Goal: Information Seeking & Learning: Learn about a topic

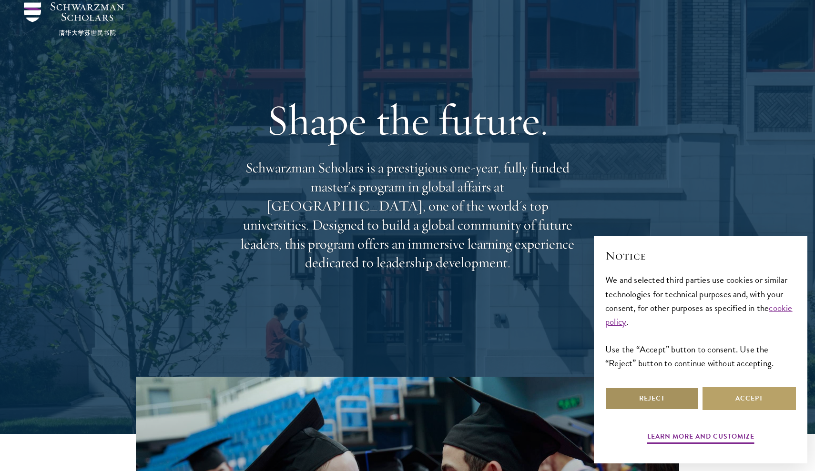
click at [625, 393] on button "Reject" at bounding box center [651, 398] width 93 height 23
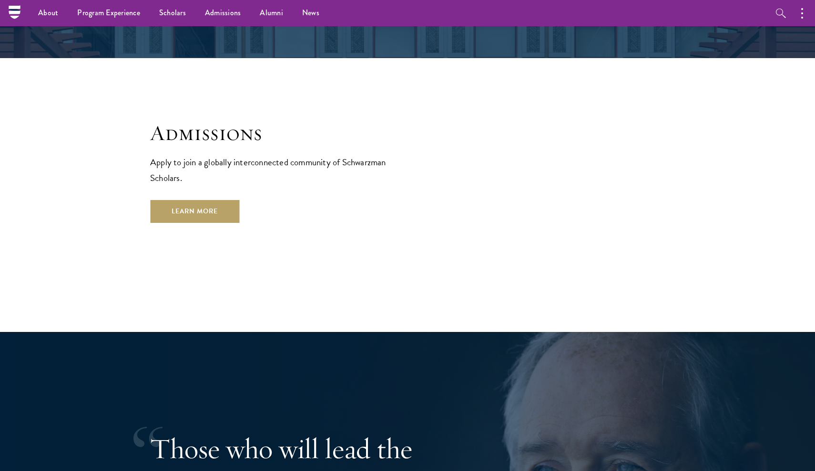
scroll to position [1639, 0]
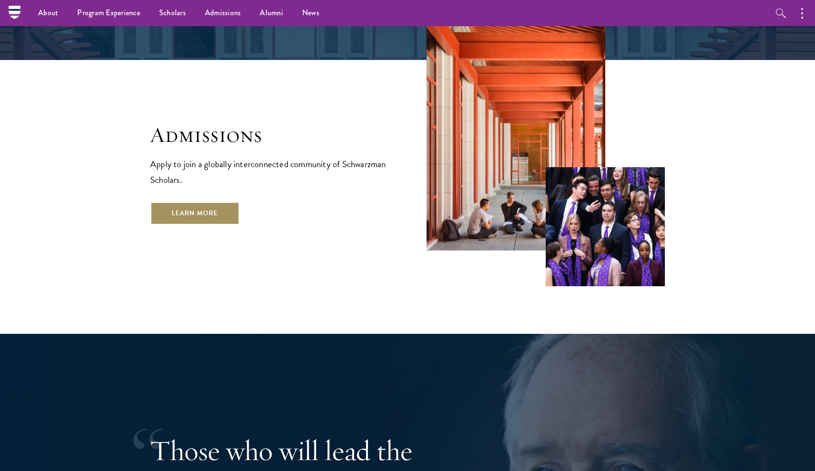
click at [221, 202] on link "Learn More" at bounding box center [194, 213] width 89 height 23
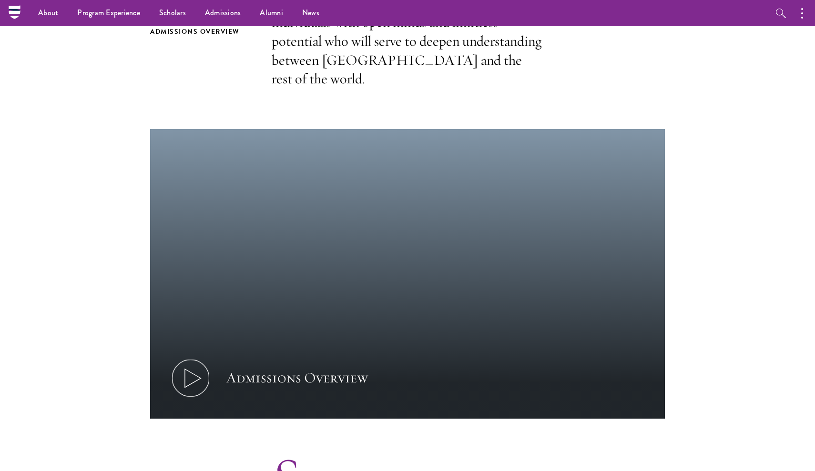
scroll to position [368, 0]
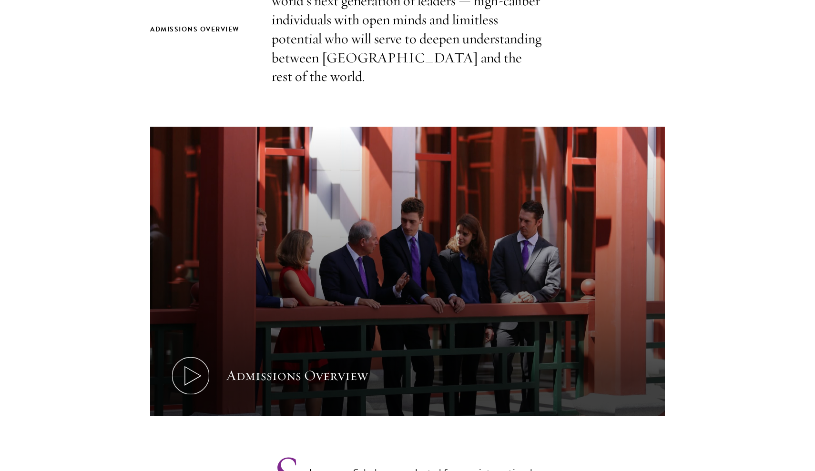
click at [186, 356] on icon at bounding box center [190, 375] width 43 height 43
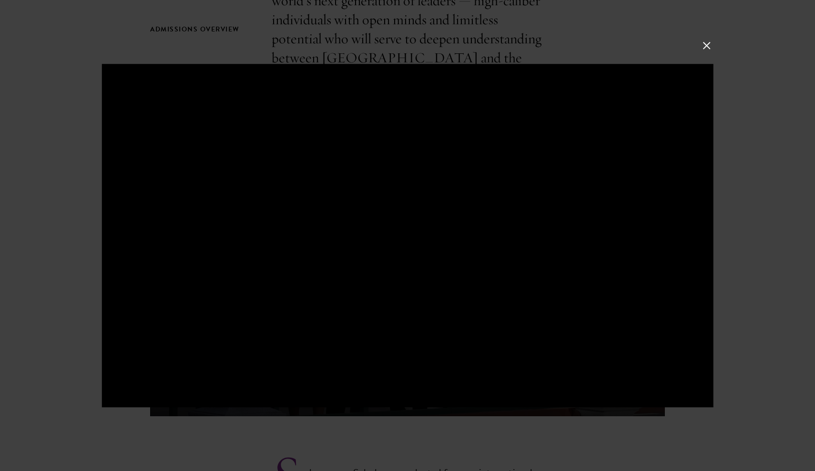
click at [708, 49] on button at bounding box center [706, 45] width 12 height 12
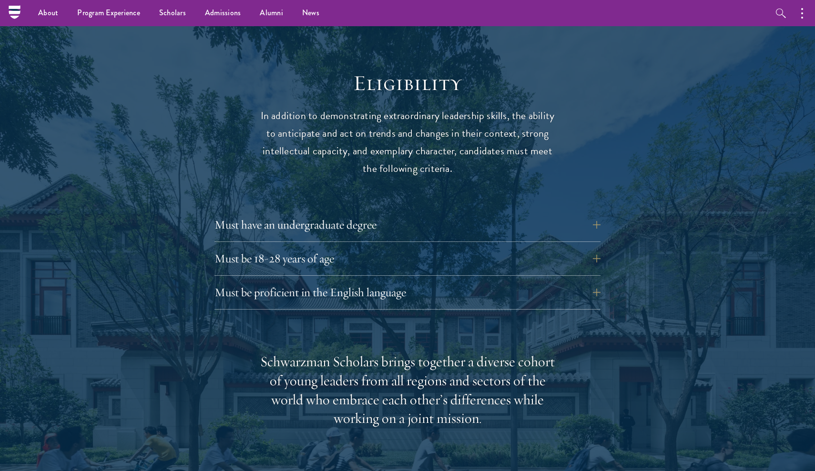
scroll to position [1202, 0]
click at [595, 214] on button "Must have an undergraduate degree" at bounding box center [415, 225] width 386 height 23
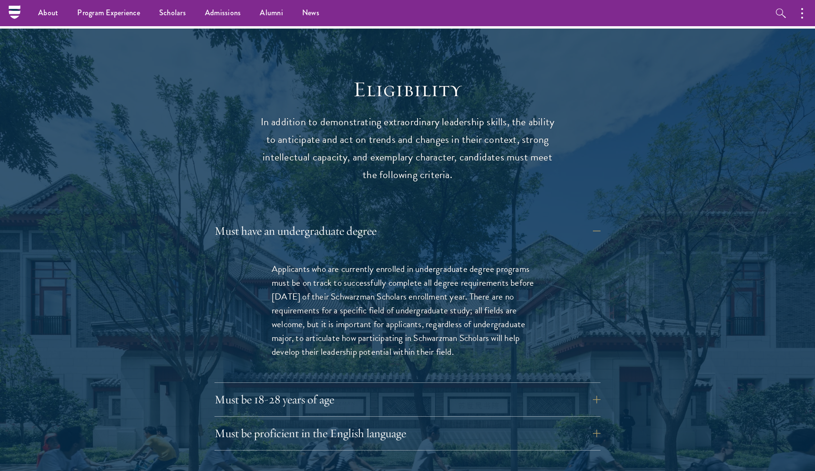
scroll to position [1194, 0]
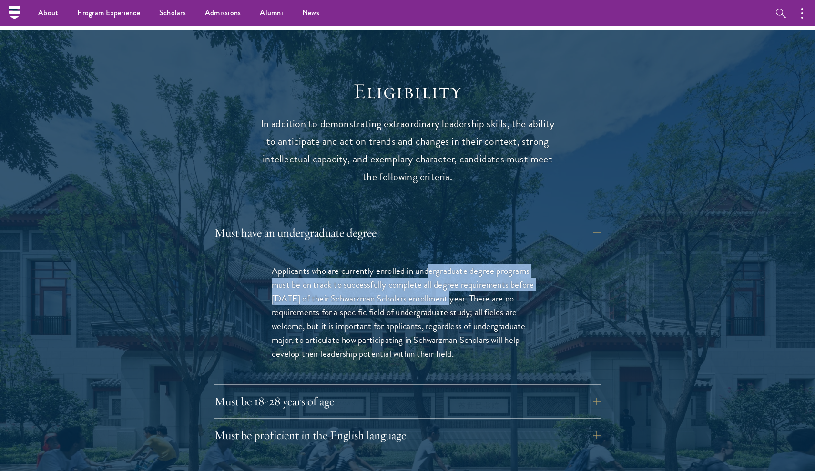
drag, startPoint x: 430, startPoint y: 243, endPoint x: 448, endPoint y: 264, distance: 28.1
click at [448, 264] on p "Applicants who are currently enrolled in undergraduate degree programs must be …" at bounding box center [408, 312] width 272 height 97
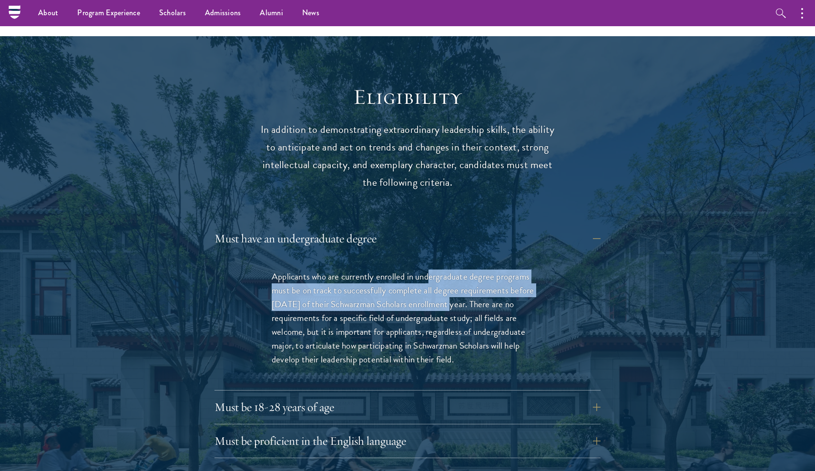
scroll to position [1189, 0]
click at [450, 303] on p "Applicants who are currently enrolled in undergraduate degree programs must be …" at bounding box center [408, 318] width 272 height 97
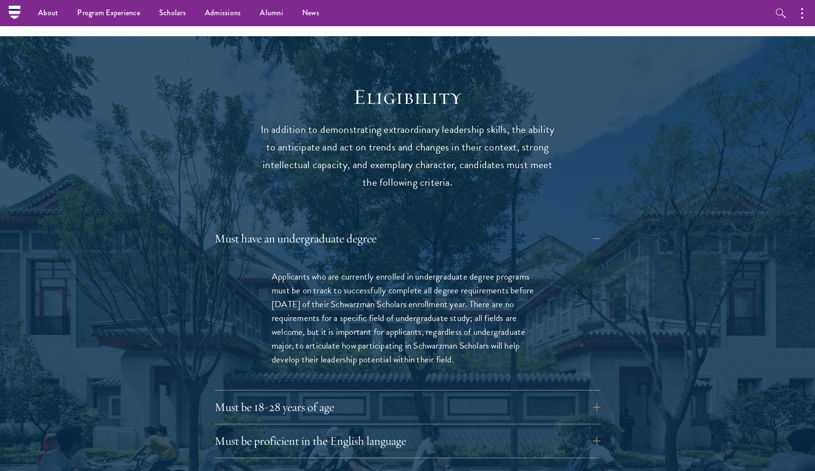
drag, startPoint x: 445, startPoint y: 296, endPoint x: 446, endPoint y: 283, distance: 12.4
click at [446, 283] on p "Applicants who are currently enrolled in undergraduate degree programs must be …" at bounding box center [408, 318] width 272 height 97
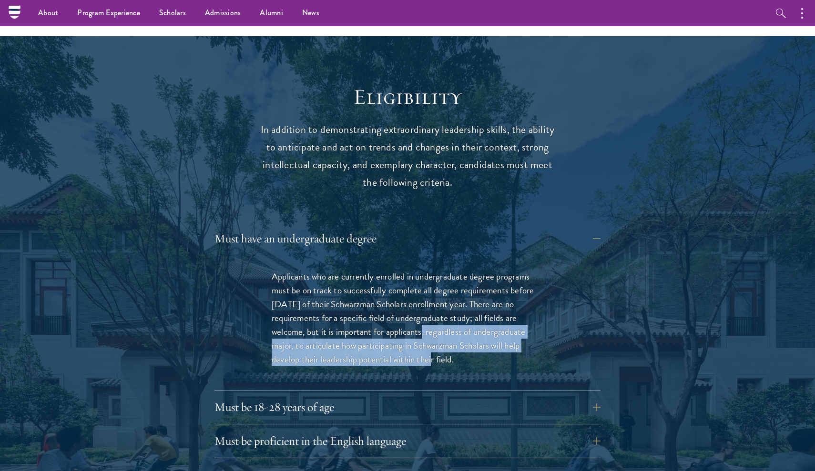
drag, startPoint x: 415, startPoint y: 307, endPoint x: 424, endPoint y: 330, distance: 24.4
click at [424, 330] on p "Applicants who are currently enrolled in undergraduate degree programs must be …" at bounding box center [408, 318] width 272 height 97
click at [450, 344] on div "Applicants who are currently enrolled in undergraduate degree programs must be …" at bounding box center [407, 322] width 329 height 135
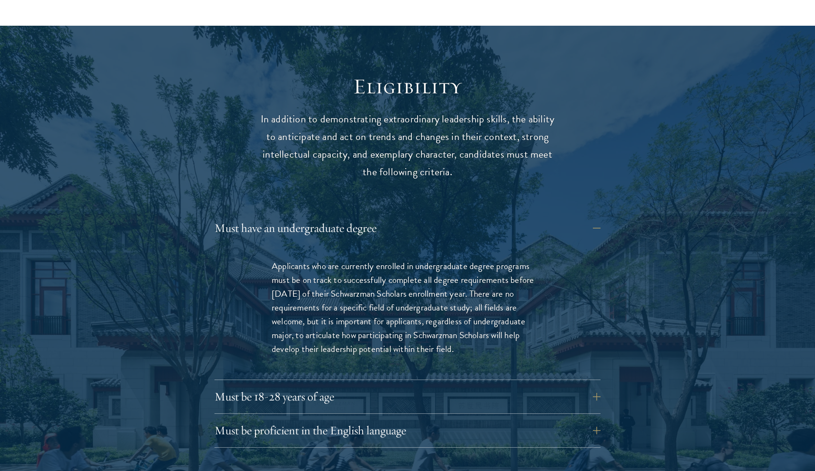
scroll to position [1201, 0]
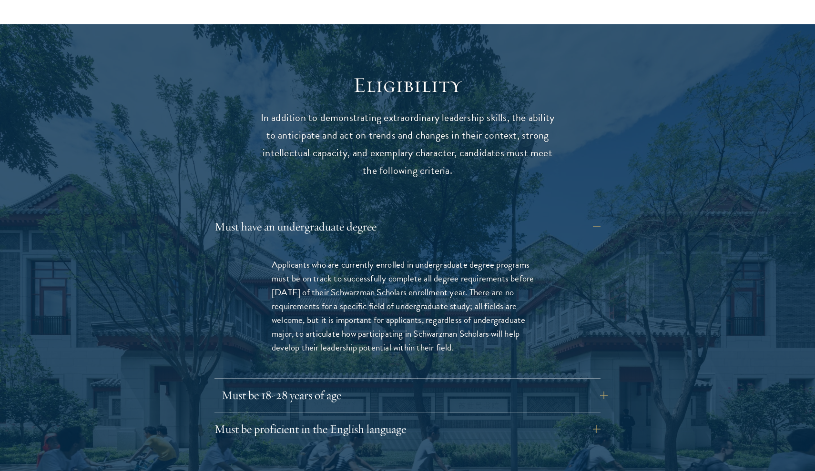
click at [431, 384] on button "Must be 18-28 years of age" at bounding box center [415, 395] width 386 height 23
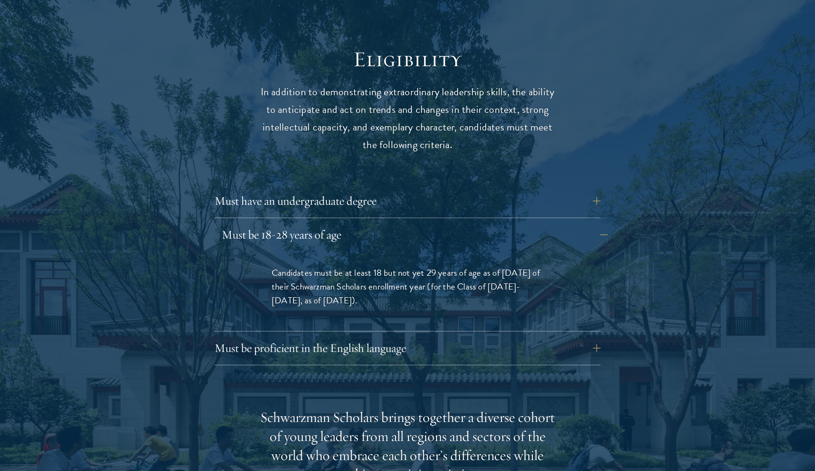
scroll to position [1226, 0]
click at [475, 337] on button "Must be proficient in the English language" at bounding box center [415, 348] width 386 height 23
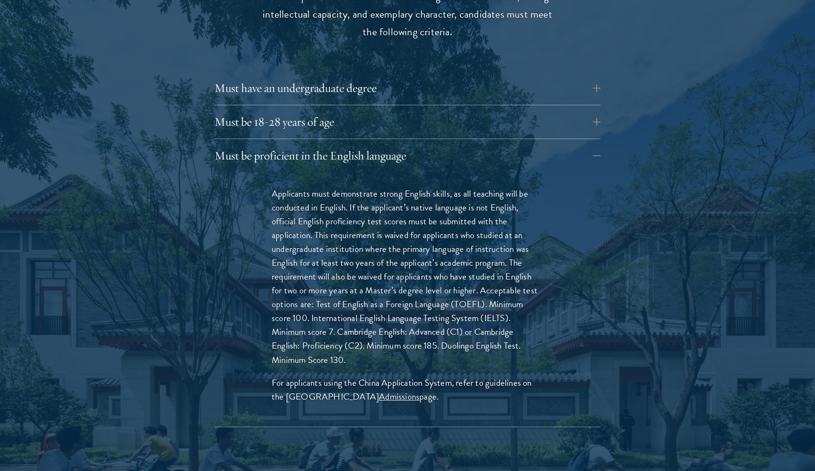
scroll to position [1344, 0]
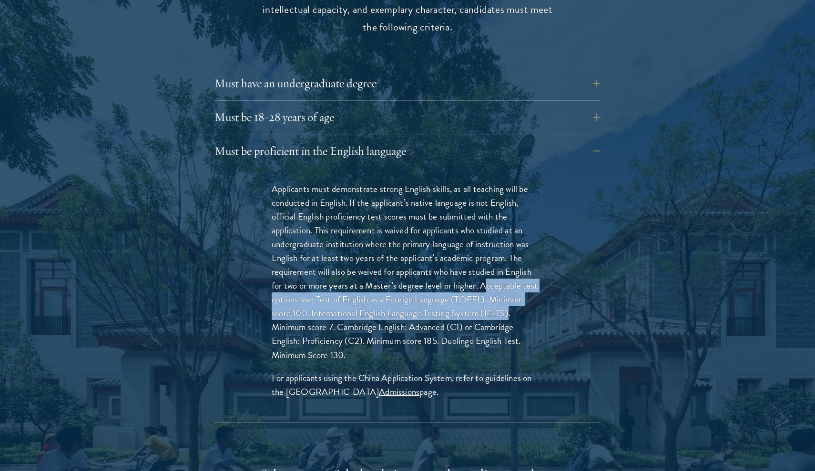
drag, startPoint x: 485, startPoint y: 257, endPoint x: 508, endPoint y: 292, distance: 41.6
click at [508, 292] on p "Applicants must demonstrate strong English skills, as all teaching will be cond…" at bounding box center [408, 272] width 272 height 180
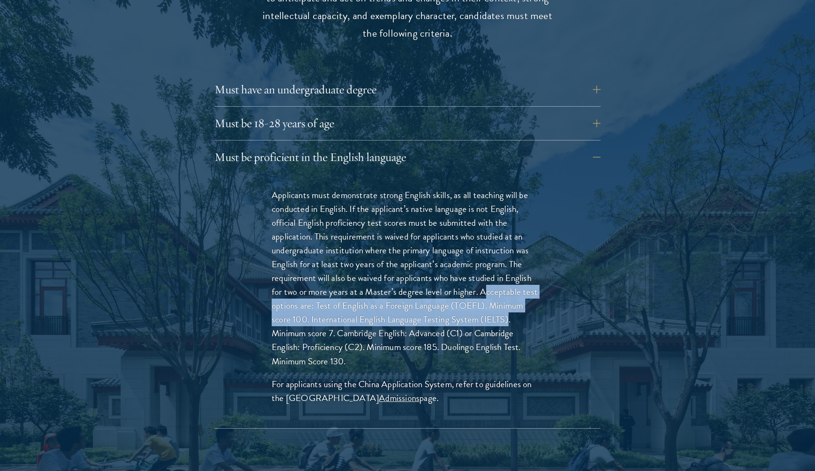
scroll to position [1339, 0]
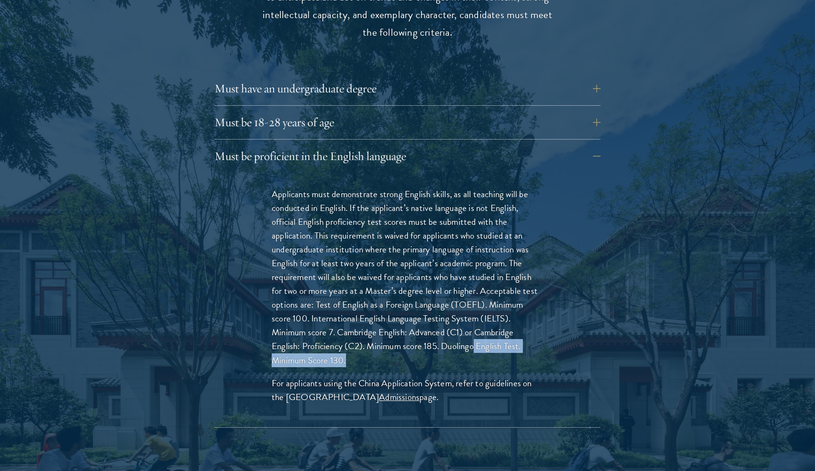
drag, startPoint x: 468, startPoint y: 330, endPoint x: 475, endPoint y: 324, distance: 8.4
click at [475, 324] on p "Applicants must demonstrate strong English skills, as all teaching will be cond…" at bounding box center [408, 277] width 272 height 180
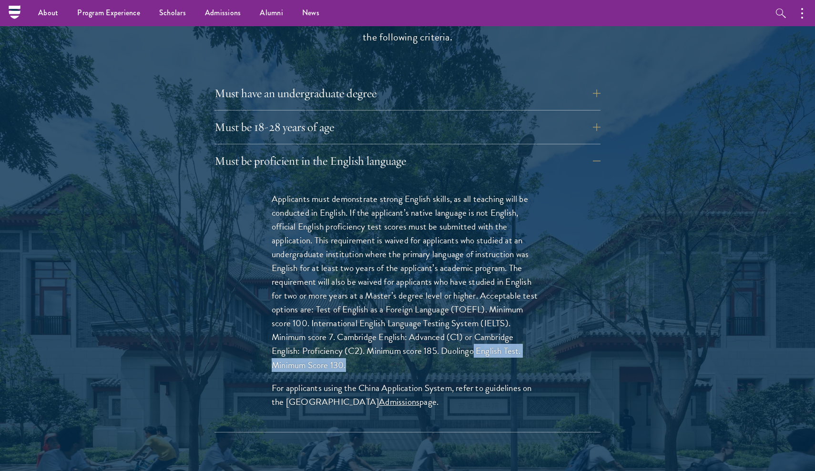
scroll to position [1331, 0]
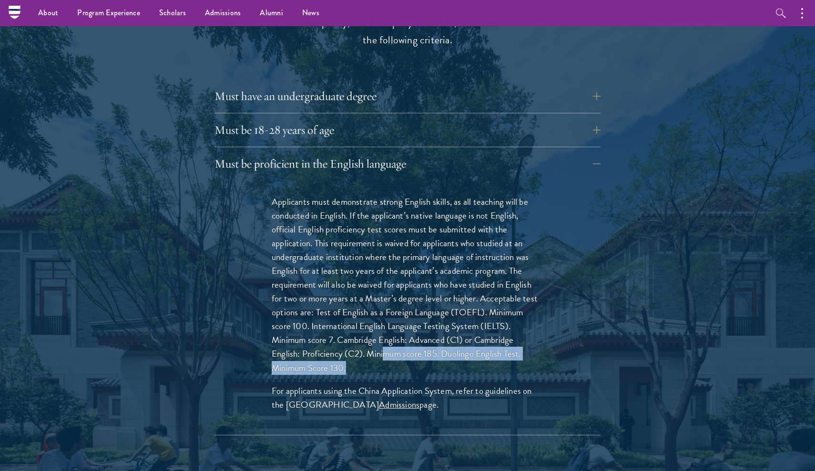
drag, startPoint x: 385, startPoint y: 322, endPoint x: 394, endPoint y: 333, distance: 13.2
click at [394, 333] on p "Applicants must demonstrate strong English skills, as all teaching will be cond…" at bounding box center [408, 285] width 272 height 180
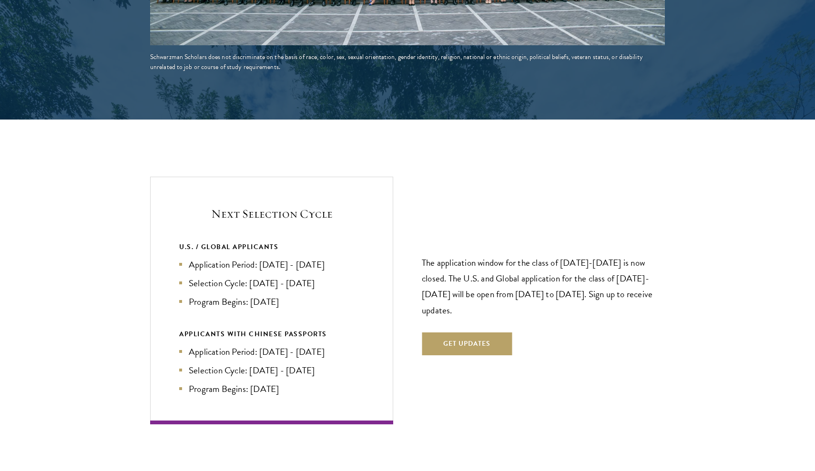
scroll to position [2147, 0]
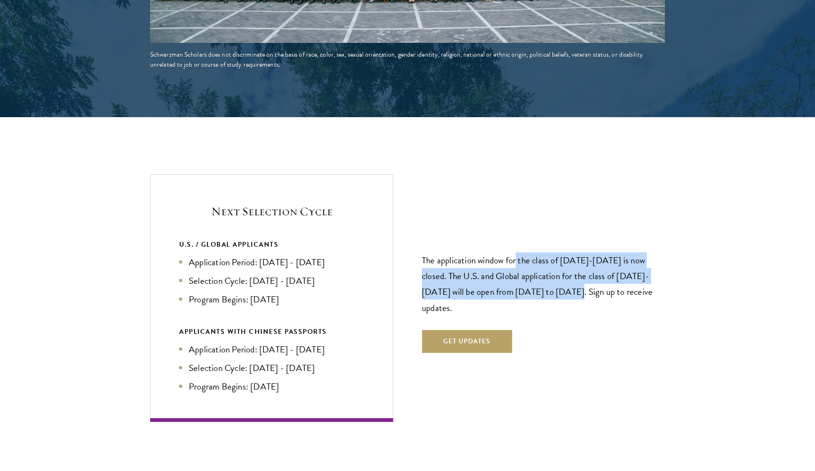
drag, startPoint x: 516, startPoint y: 231, endPoint x: 557, endPoint y: 258, distance: 49.4
click at [557, 258] on p "The application window for the class of [DATE]-[DATE] is now closed. The U.S. a…" at bounding box center [543, 284] width 243 height 63
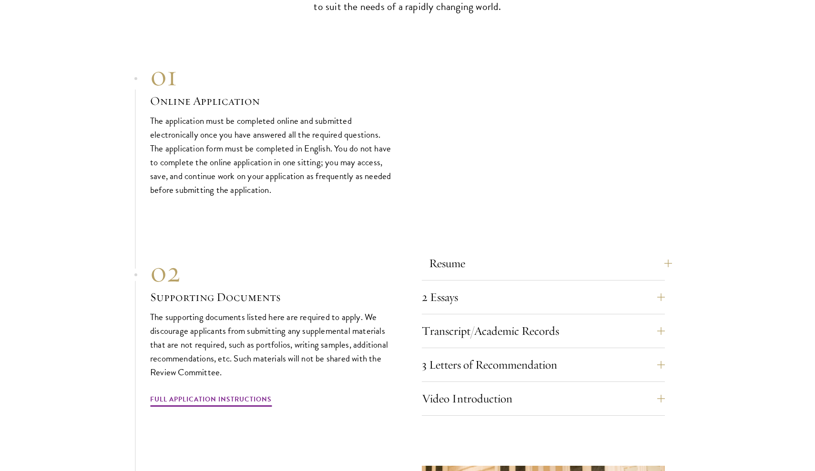
scroll to position [3065, 0]
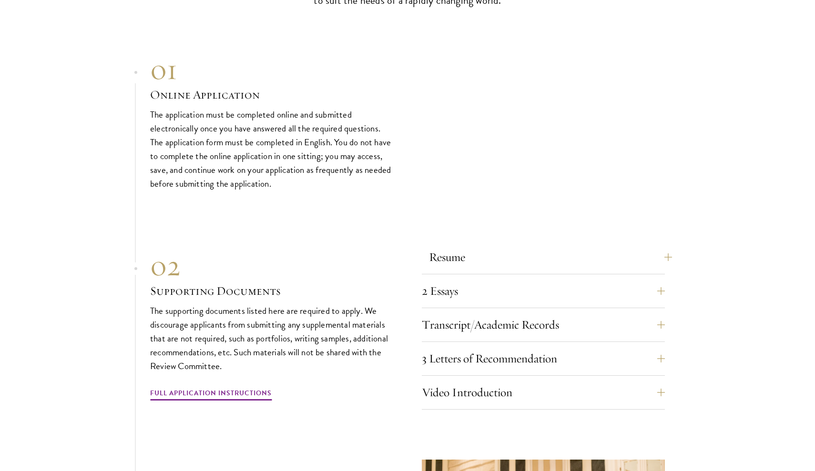
click at [567, 246] on button "Resume" at bounding box center [550, 257] width 243 height 23
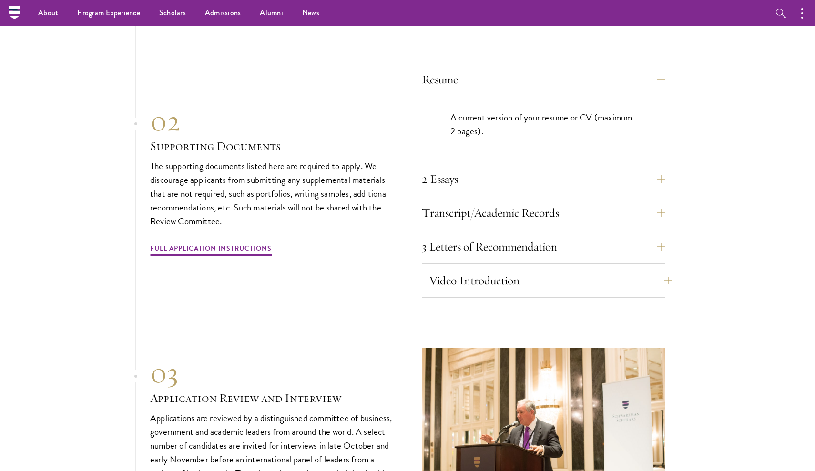
scroll to position [2983, 0]
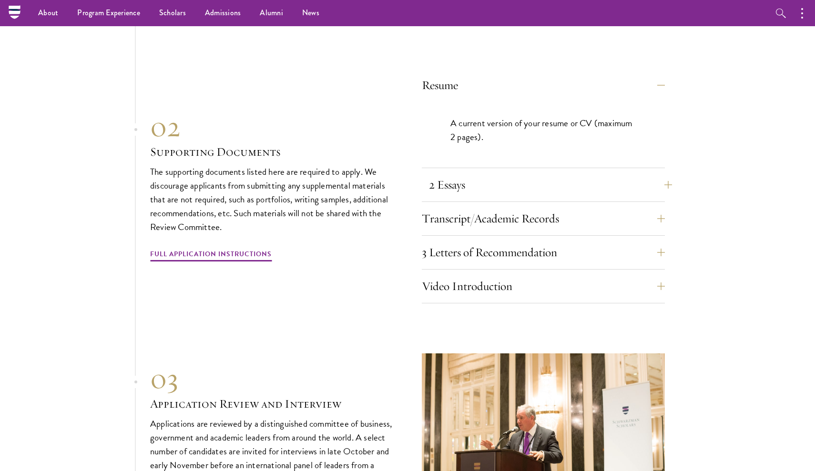
click at [585, 173] on button "2 Essays" at bounding box center [550, 184] width 243 height 23
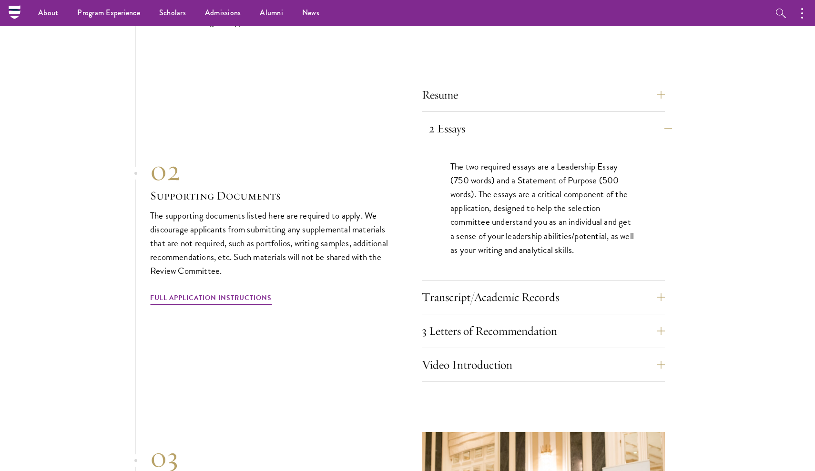
scroll to position [2972, 0]
click at [587, 287] on button "Transcript/Academic Records" at bounding box center [550, 298] width 243 height 23
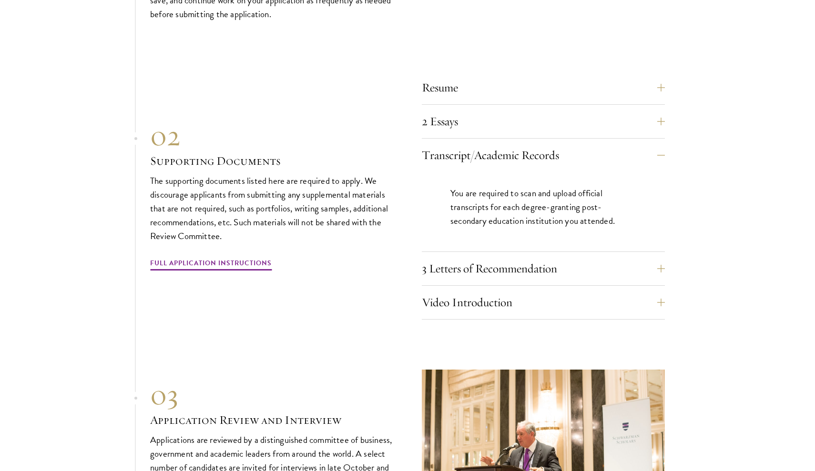
scroll to position [2984, 0]
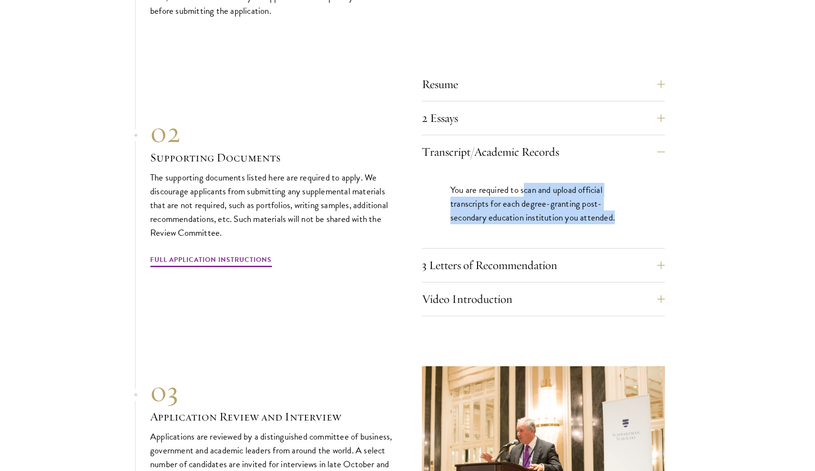
drag, startPoint x: 524, startPoint y: 154, endPoint x: 556, endPoint y: 209, distance: 63.0
click at [556, 209] on div "You are required to scan and upload official transcripts for each degree-granti…" at bounding box center [543, 209] width 243 height 80
click at [551, 254] on button "3 Letters of Recommendation" at bounding box center [550, 265] width 243 height 23
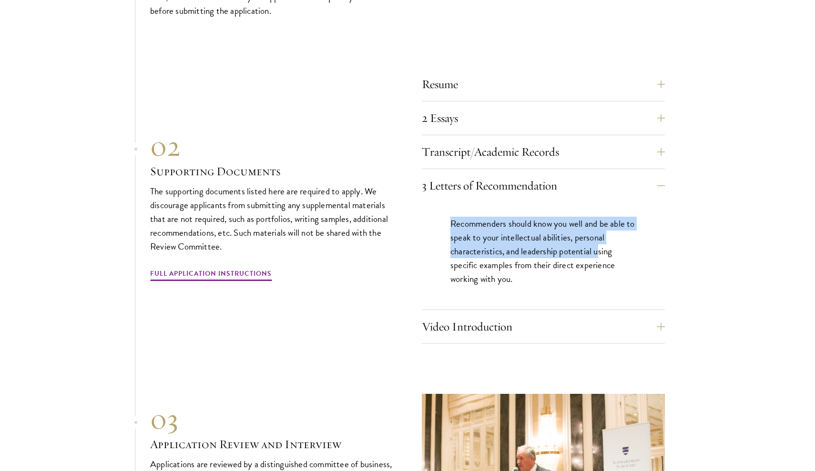
drag, startPoint x: 566, startPoint y: 181, endPoint x: 597, endPoint y: 221, distance: 50.6
click at [597, 221] on p "Recommenders should know you well and be able to speak to your intellectual abi…" at bounding box center [543, 251] width 186 height 69
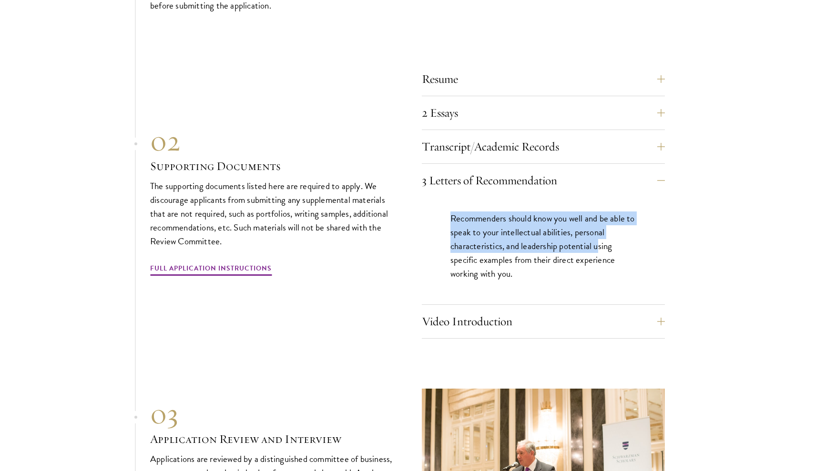
scroll to position [2990, 0]
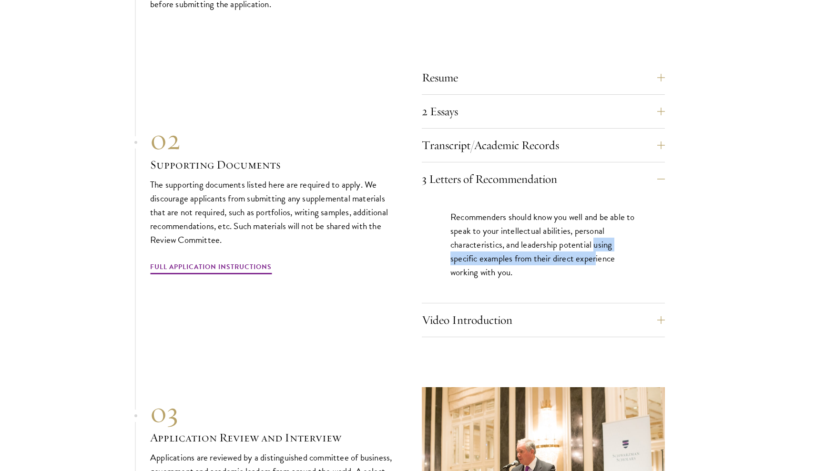
drag, startPoint x: 597, startPoint y: 220, endPoint x: 596, endPoint y: 210, distance: 10.1
click at [596, 210] on p "Recommenders should know you well and be able to speak to your intellectual abi…" at bounding box center [543, 244] width 186 height 69
click at [565, 210] on p "Recommenders should know you well and be able to speak to your intellectual abi…" at bounding box center [543, 244] width 186 height 69
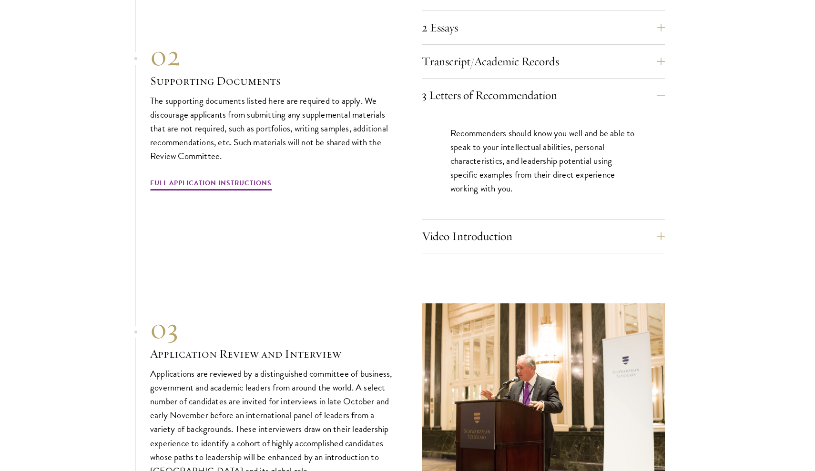
scroll to position [3075, 0]
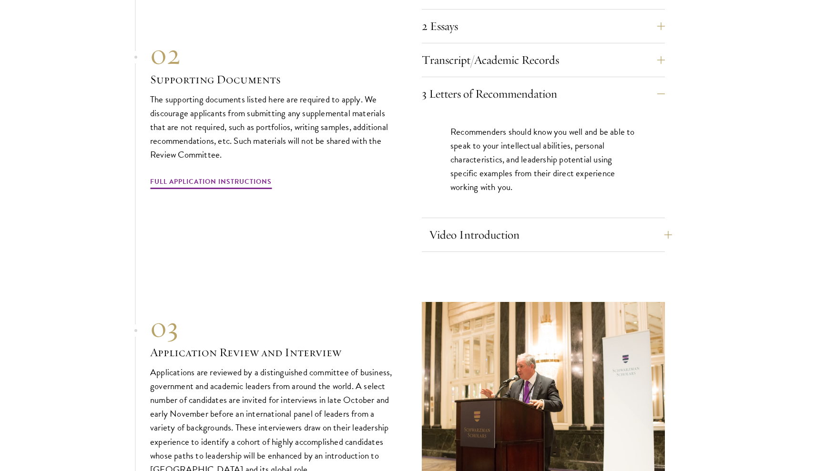
click at [568, 223] on button "Video Introduction" at bounding box center [550, 234] width 243 height 23
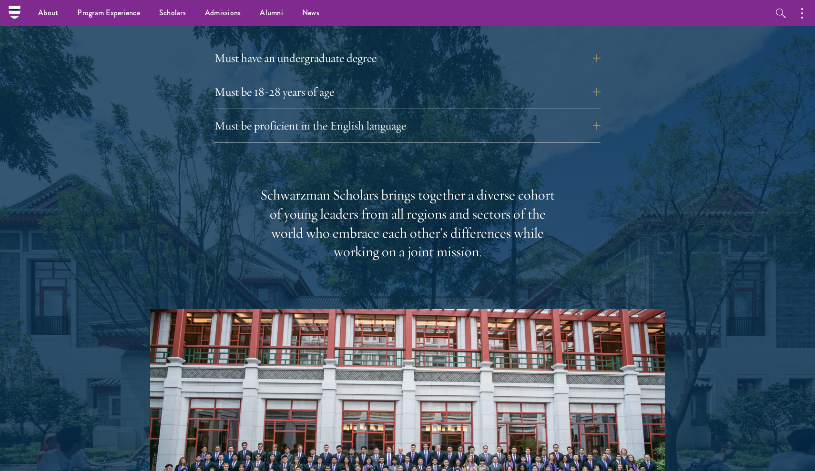
scroll to position [1350, 0]
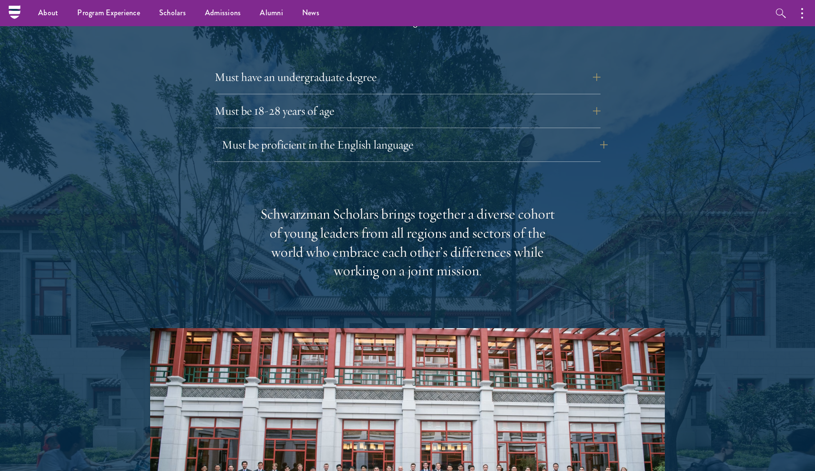
click at [554, 133] on button "Must be proficient in the English language" at bounding box center [415, 144] width 386 height 23
